Goal: Information Seeking & Learning: Check status

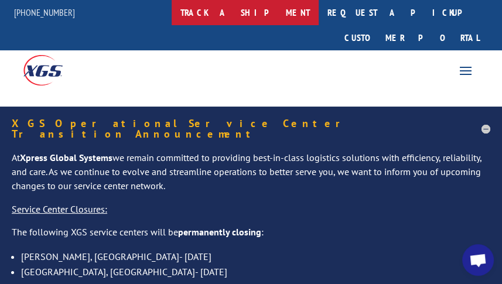
click at [276, 12] on link "track a shipment" at bounding box center [245, 12] width 147 height 25
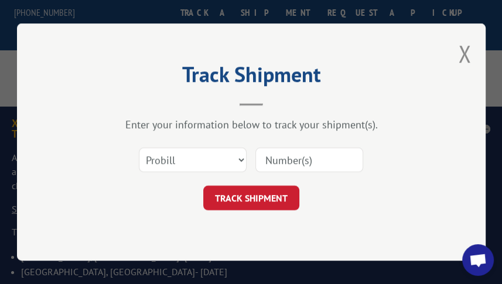
click at [283, 156] on input at bounding box center [309, 160] width 108 height 25
click at [305, 166] on input at bounding box center [309, 160] width 108 height 25
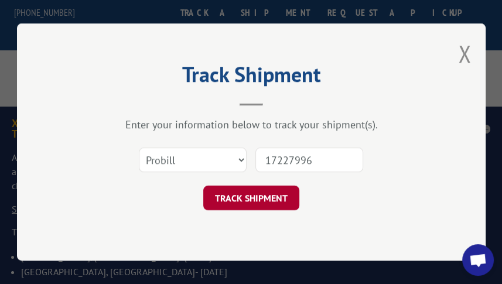
type input "17227996"
click at [246, 201] on button "TRACK SHIPMENT" at bounding box center [251, 198] width 96 height 25
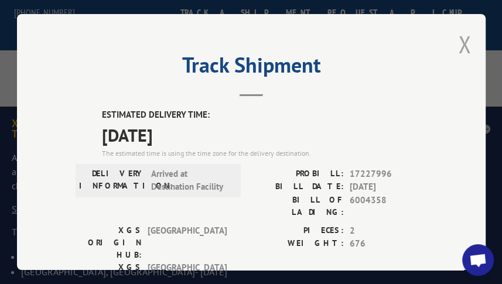
click at [464, 37] on button "Close modal" at bounding box center [464, 44] width 13 height 31
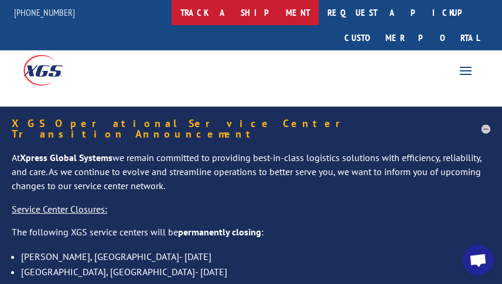
click at [271, 12] on link "track a shipment" at bounding box center [245, 12] width 147 height 25
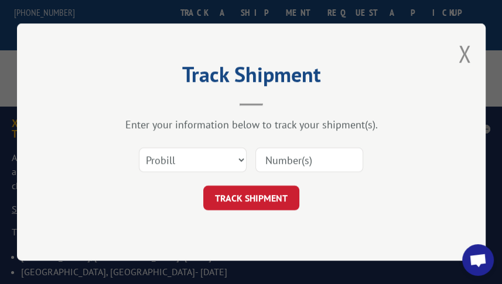
click at [293, 157] on input at bounding box center [309, 160] width 108 height 25
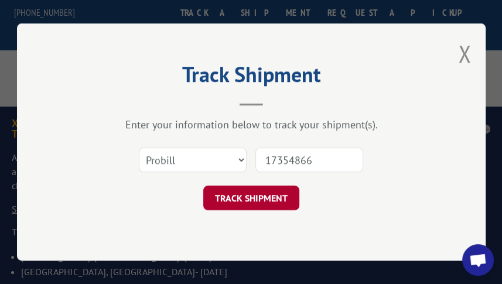
type input "17354866"
click at [244, 203] on button "TRACK SHIPMENT" at bounding box center [251, 198] width 96 height 25
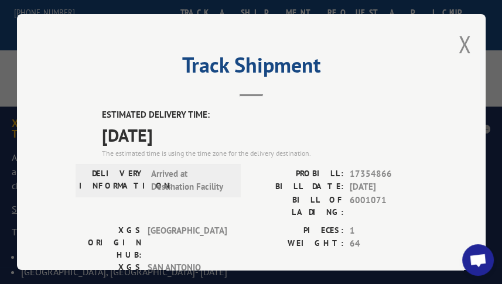
click at [102, 125] on span "[DATE]" at bounding box center [264, 135] width 325 height 26
